Goal: Task Accomplishment & Management: Use online tool/utility

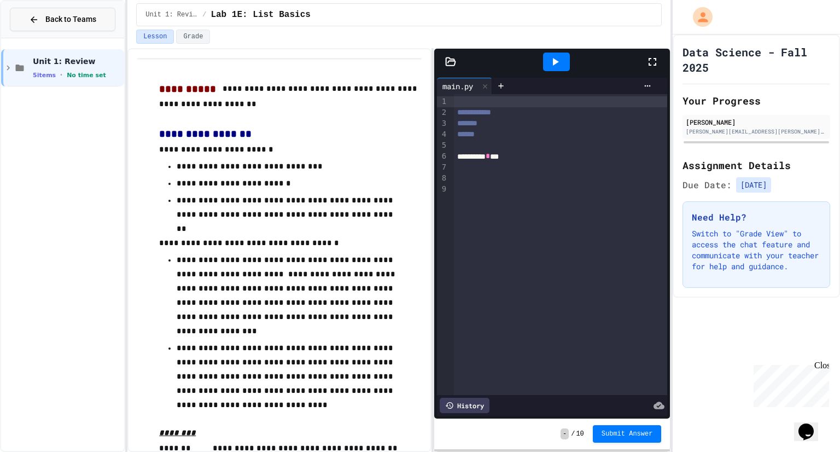
click at [64, 14] on span "Back to Teams" at bounding box center [70, 19] width 51 height 11
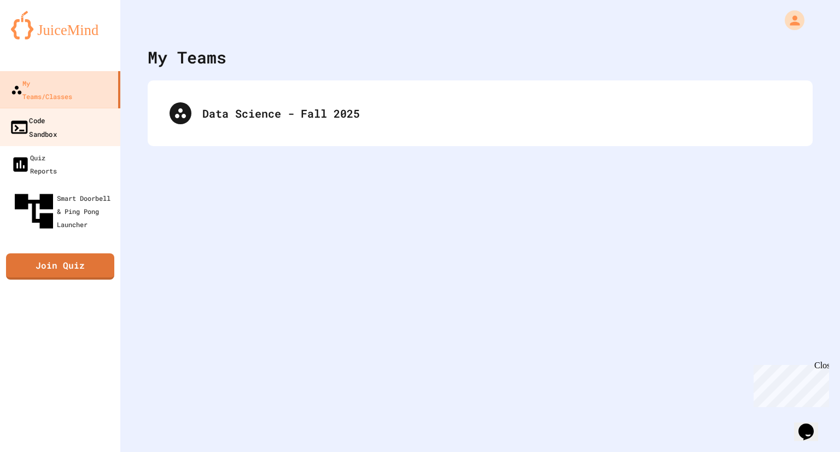
click at [57, 113] on div "Code Sandbox" at bounding box center [33, 126] width 48 height 27
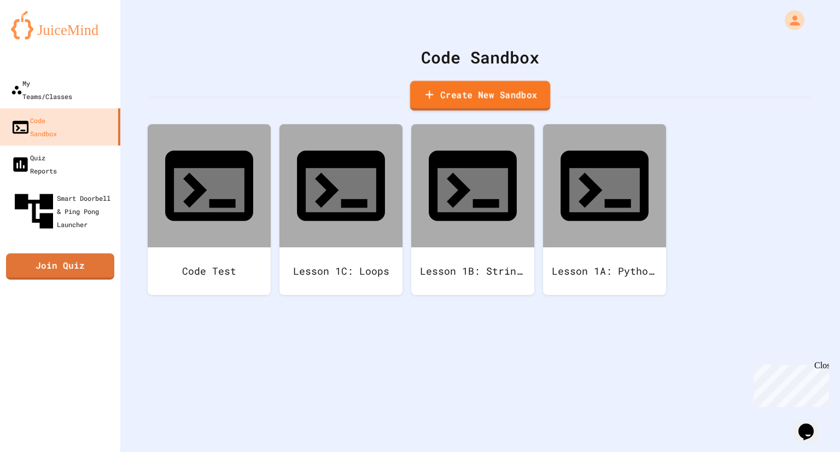
click at [524, 96] on link "Create New Sandbox" at bounding box center [480, 96] width 141 height 30
type input "*"
type input "**********"
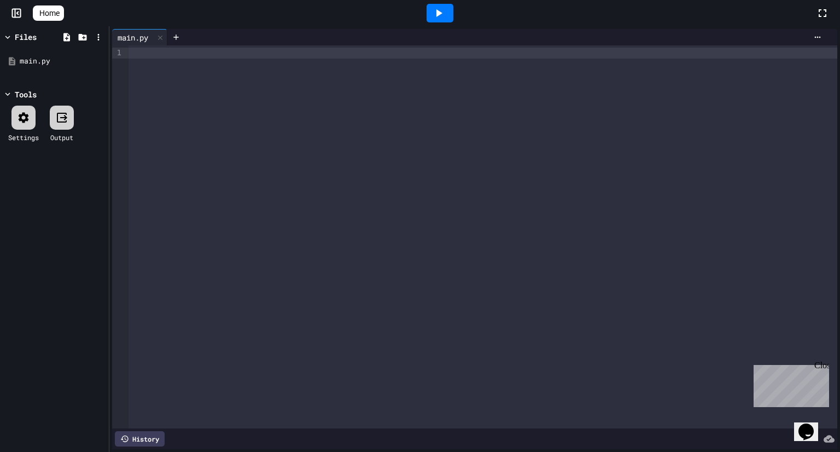
click at [277, 54] on div at bounding box center [482, 53] width 709 height 11
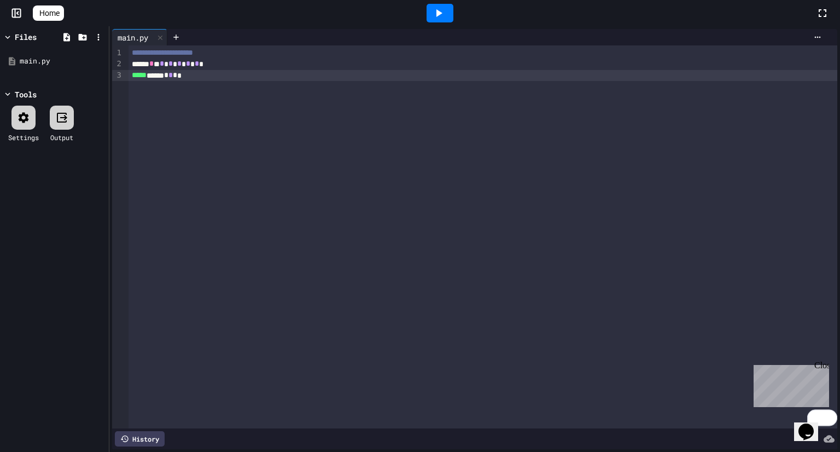
click at [429, 18] on div at bounding box center [440, 13] width 38 height 30
click at [441, 17] on icon at bounding box center [438, 13] width 13 height 13
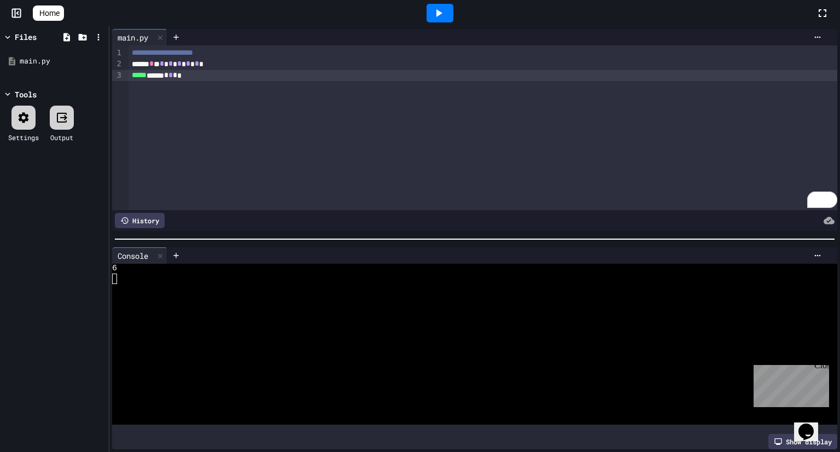
click at [235, 71] on div "***** ****** * * * *" at bounding box center [482, 75] width 709 height 11
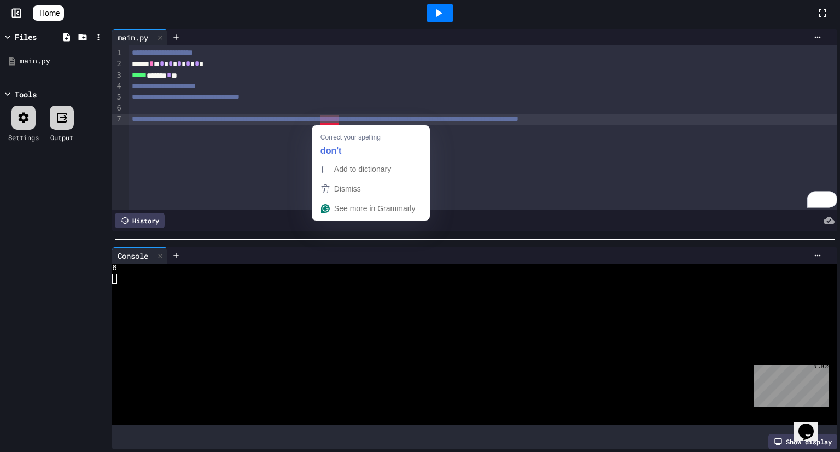
click at [328, 120] on span "**********" at bounding box center [325, 119] width 387 height 8
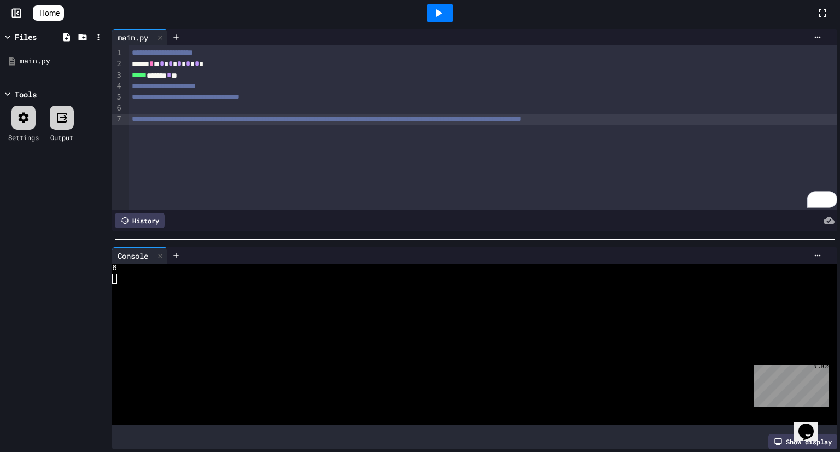
click at [811, 117] on div "**********" at bounding box center [482, 119] width 709 height 11
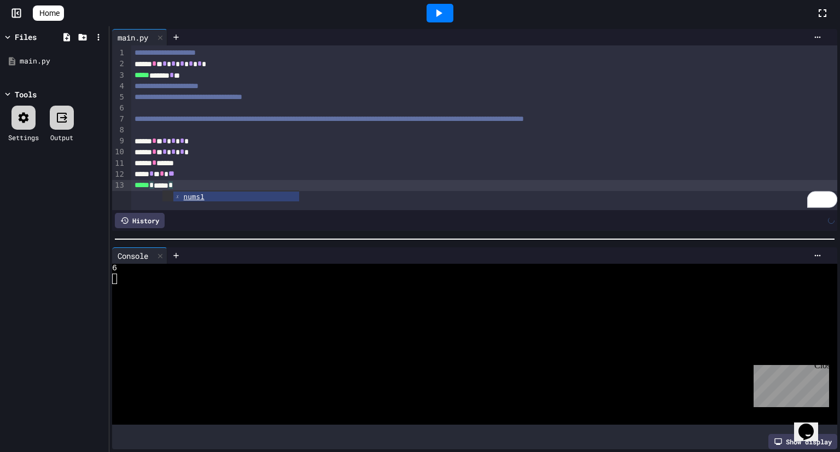
click at [451, 16] on div at bounding box center [440, 13] width 27 height 19
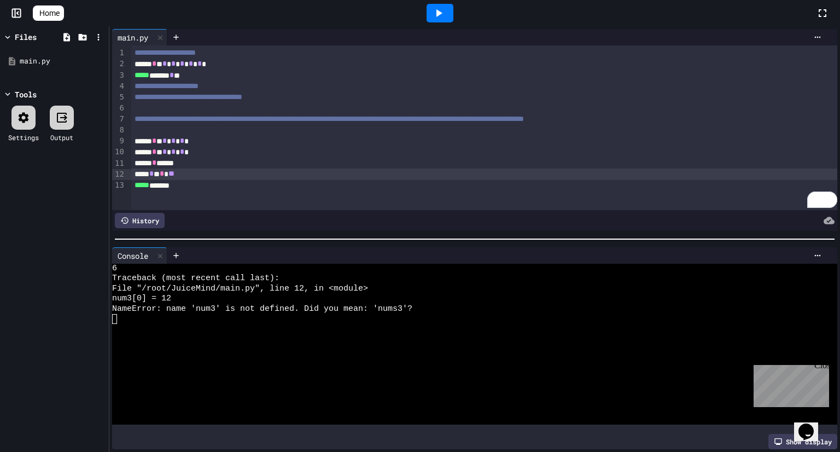
click at [149, 176] on div "***** * * * **" at bounding box center [484, 173] width 706 height 11
click at [439, 8] on icon at bounding box center [438, 13] width 13 height 13
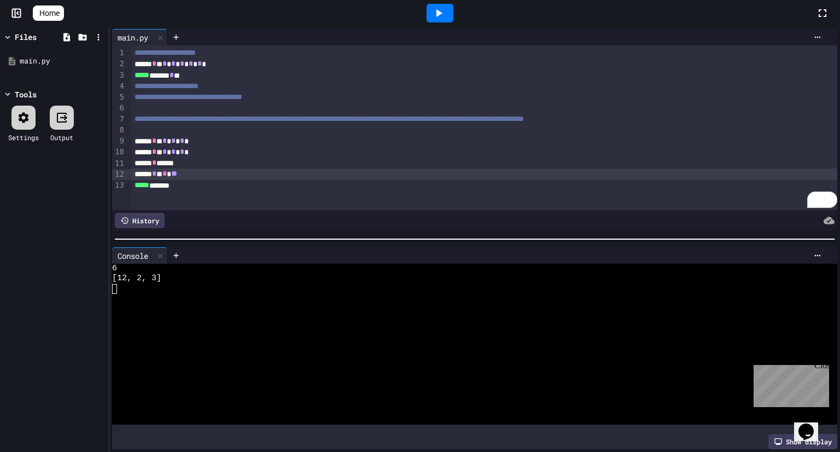
click at [249, 182] on div "***** *******" at bounding box center [484, 185] width 706 height 11
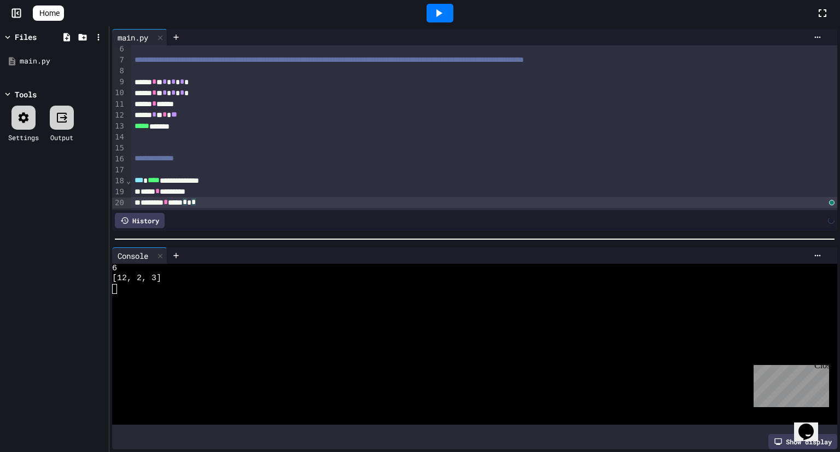
scroll to position [70, 0]
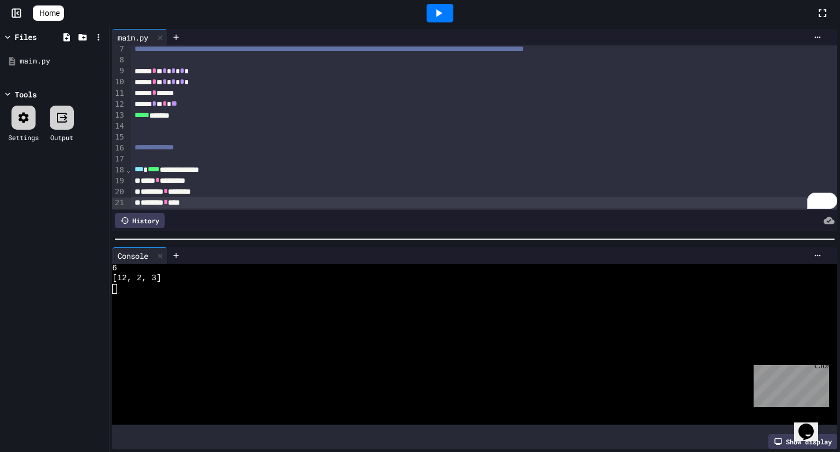
click at [54, 20] on link "Home" at bounding box center [48, 12] width 31 height 15
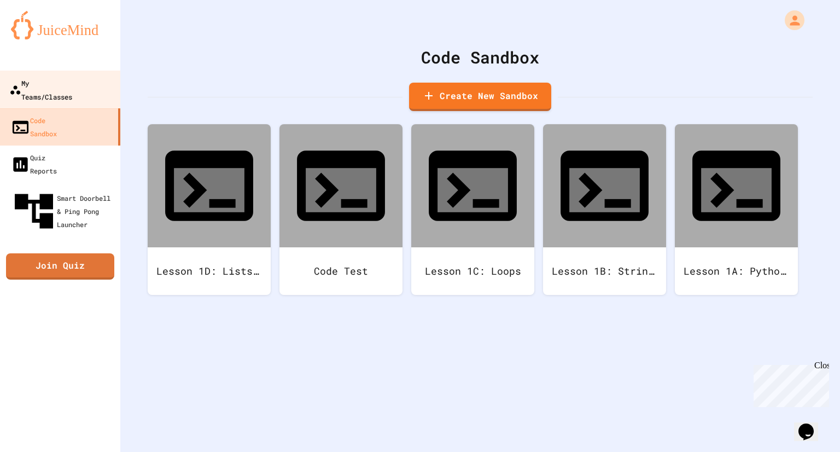
click at [40, 90] on link "My Teams/Classes" at bounding box center [60, 90] width 124 height 38
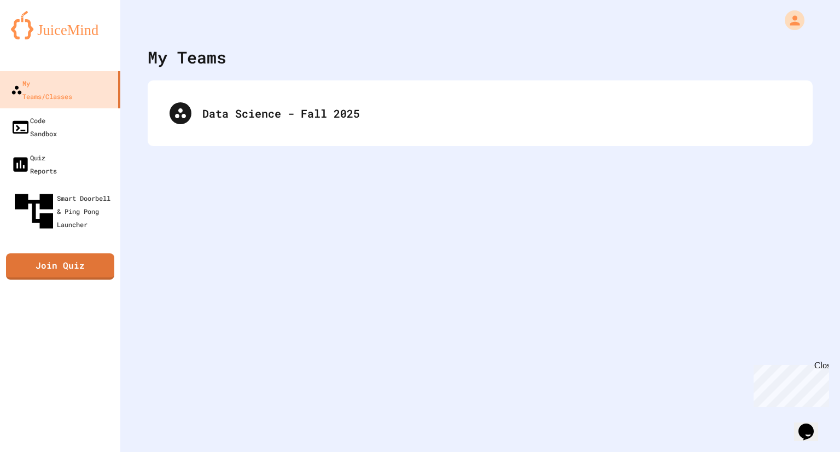
click at [239, 146] on div "My Teams Data Science - Fall 2025" at bounding box center [480, 226] width 720 height 452
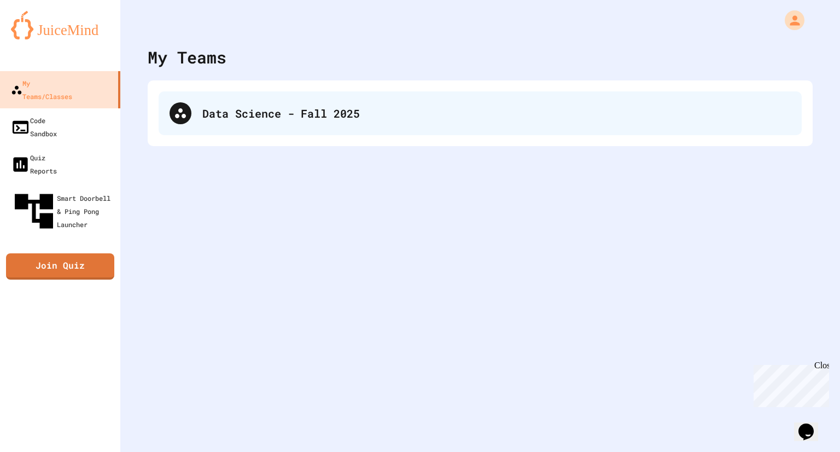
click at [237, 132] on div "Data Science - Fall 2025" at bounding box center [480, 113] width 643 height 44
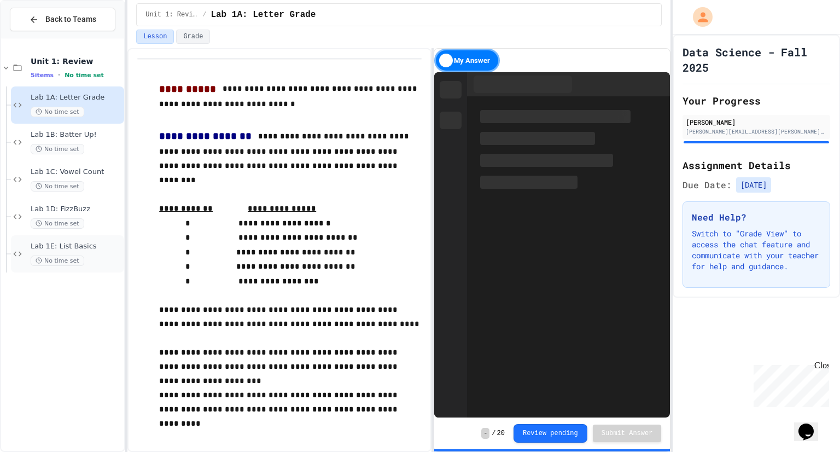
click at [100, 249] on span "Lab 1E: List Basics" at bounding box center [76, 246] width 91 height 9
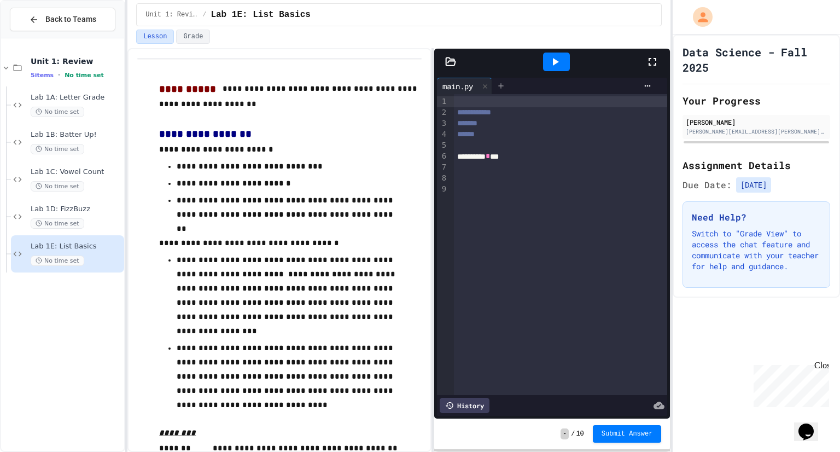
click at [500, 87] on icon at bounding box center [501, 85] width 9 height 9
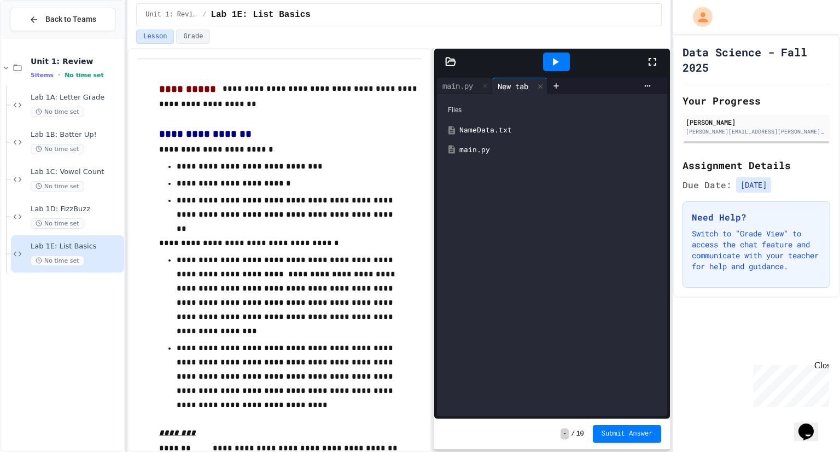
click at [487, 131] on div "NameData.txt" at bounding box center [559, 130] width 201 height 11
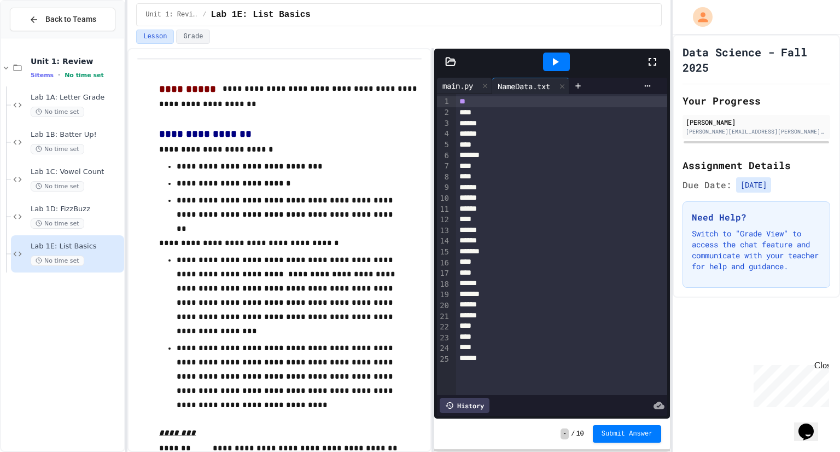
click at [474, 81] on div "main.py" at bounding box center [458, 85] width 42 height 11
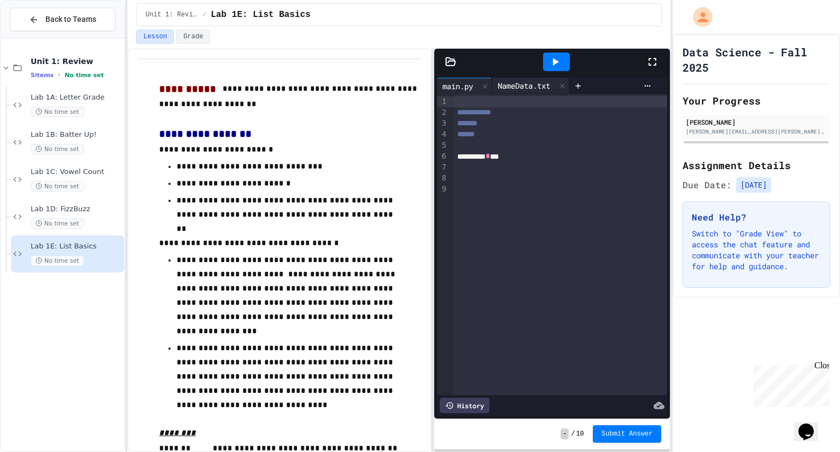
click at [513, 80] on div "NameData.txt" at bounding box center [523, 85] width 63 height 11
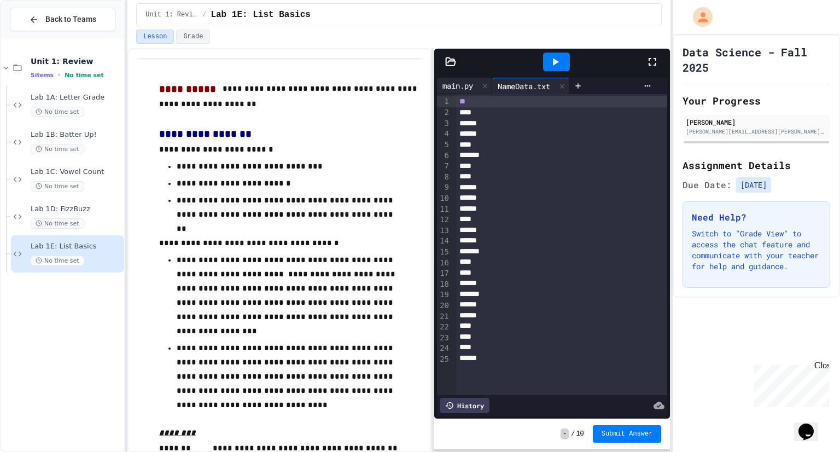
click at [462, 89] on div "main.py" at bounding box center [458, 85] width 42 height 11
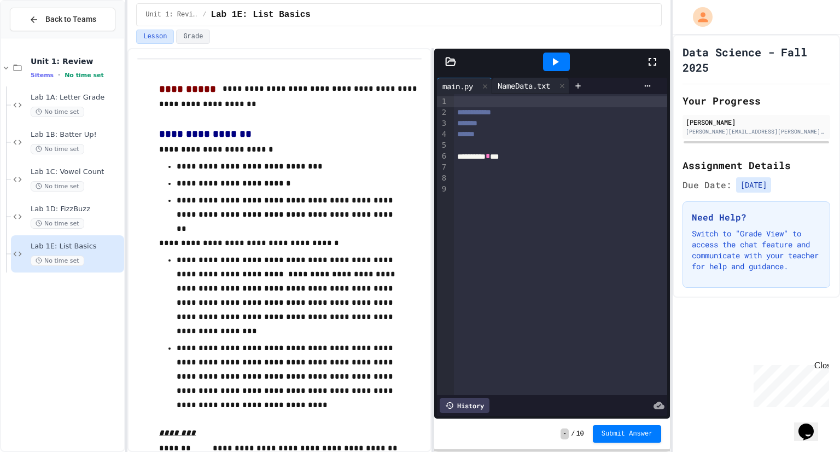
click at [513, 81] on div "NameData.txt" at bounding box center [523, 85] width 63 height 11
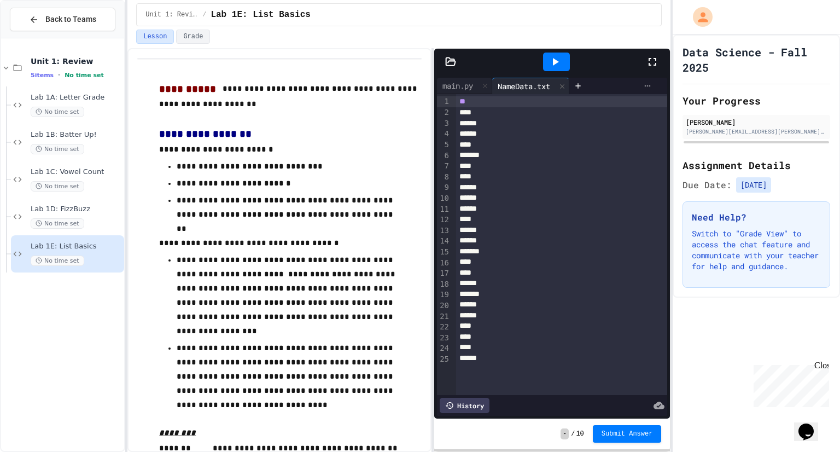
click at [643, 85] on icon at bounding box center [647, 85] width 9 height 9
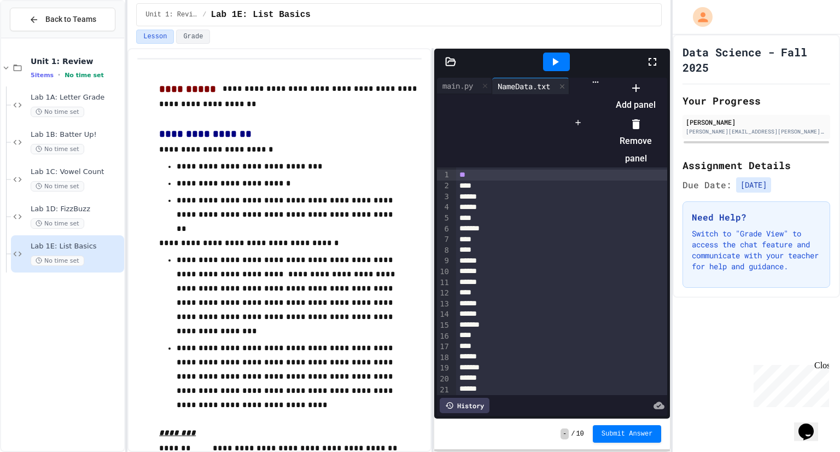
click at [604, 79] on div at bounding box center [630, 79] width 52 height 0
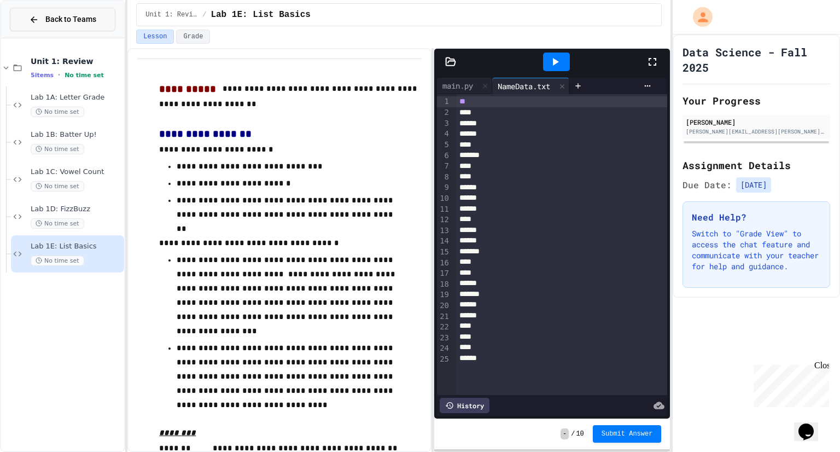
click at [75, 24] on span "Back to Teams" at bounding box center [70, 19] width 51 height 11
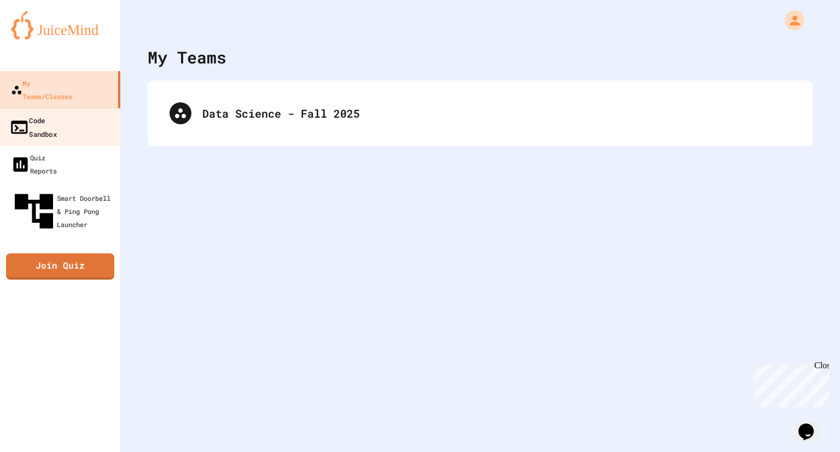
click at [89, 108] on link "Code Sandbox" at bounding box center [60, 127] width 124 height 38
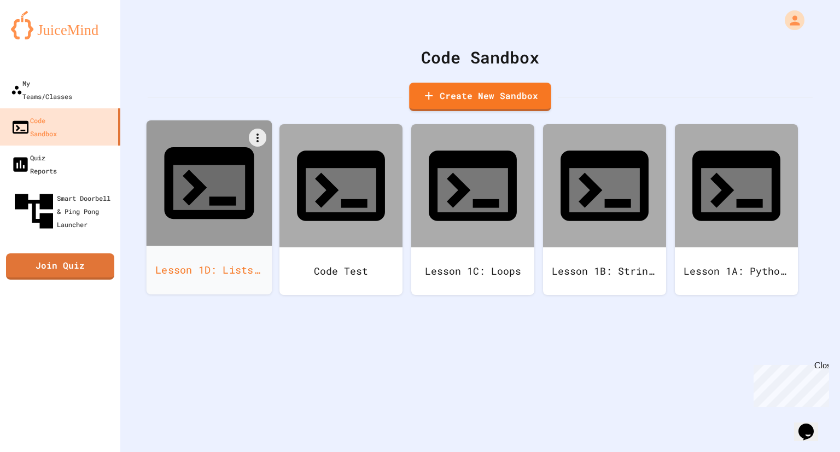
click at [223, 165] on icon at bounding box center [209, 187] width 72 height 45
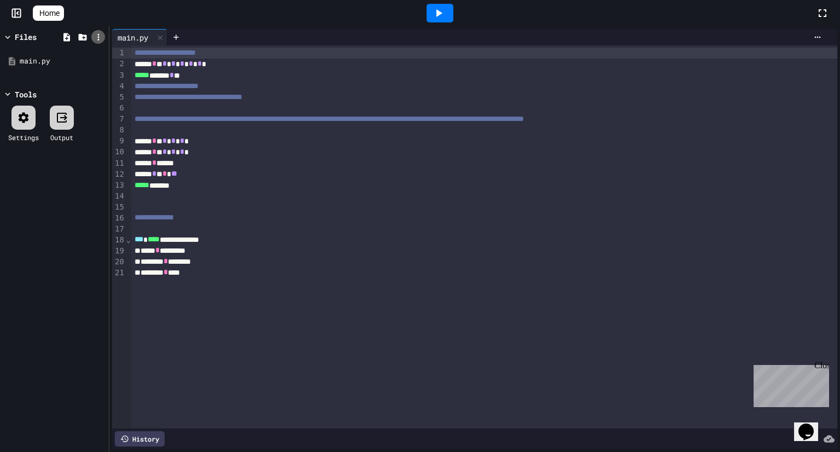
click at [100, 40] on icon at bounding box center [99, 37] width 10 height 10
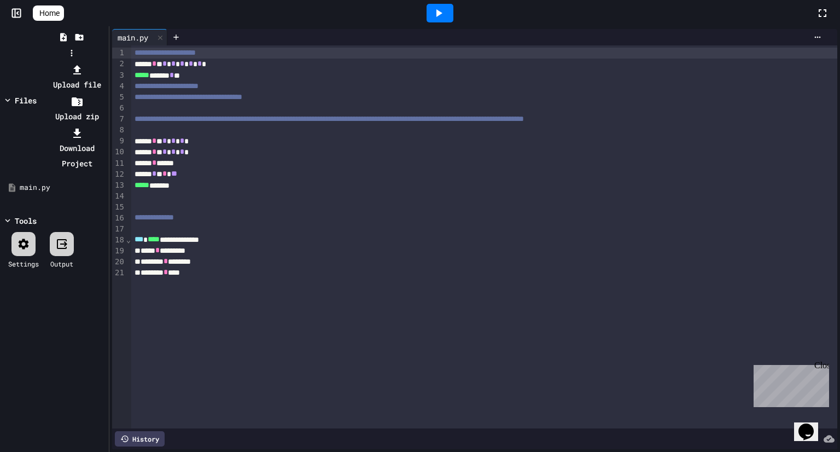
click at [106, 62] on div at bounding box center [77, 69] width 59 height 15
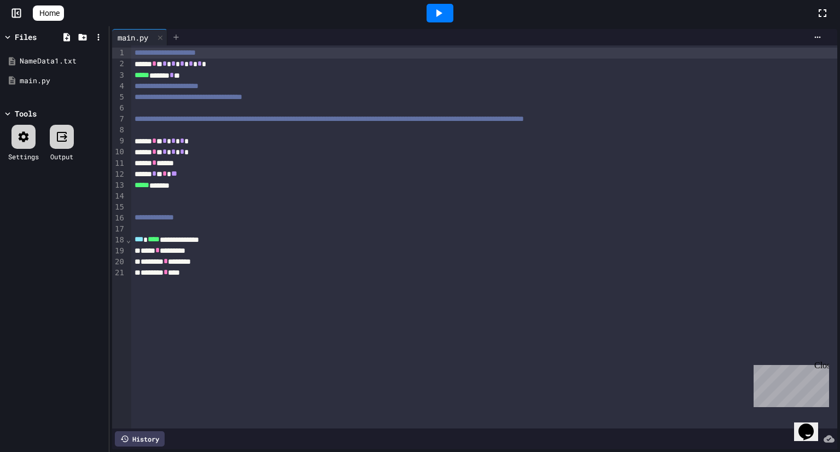
click at [176, 34] on icon at bounding box center [176, 37] width 9 height 9
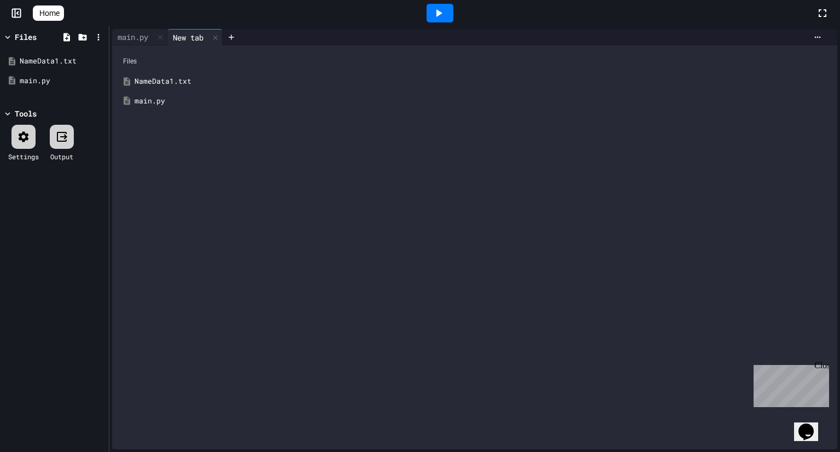
click at [156, 79] on div "NameData1.txt" at bounding box center [483, 81] width 696 height 11
